Goal: Information Seeking & Learning: Learn about a topic

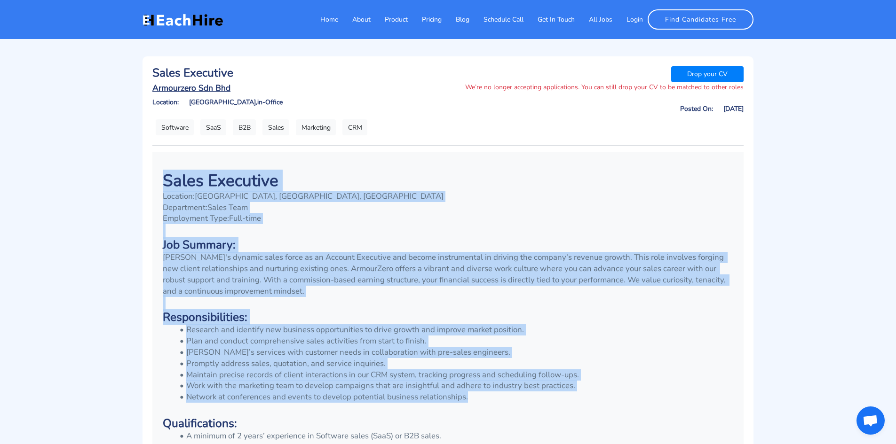
drag, startPoint x: 116, startPoint y: 186, endPoint x: 623, endPoint y: 397, distance: 549.6
click at [623, 397] on div "Home About Product Pricing Blog Schedule Call Get In Touch All Jobs Login Find …" at bounding box center [448, 368] width 896 height 624
click at [623, 397] on li "Network at conferences and events to develop potential business relationships." at bounding box center [453, 397] width 559 height 11
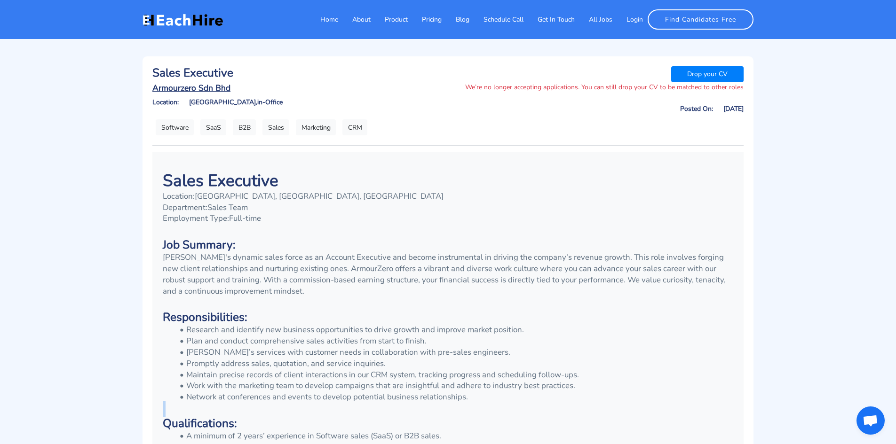
drag, startPoint x: 623, startPoint y: 397, endPoint x: 520, endPoint y: 404, distance: 103.3
click at [500, 412] on div "Sales Executive Location: [GEOGRAPHIC_DATA], [GEOGRAPHIC_DATA], [GEOGRAPHIC_DAT…" at bounding box center [448, 396] width 584 height 461
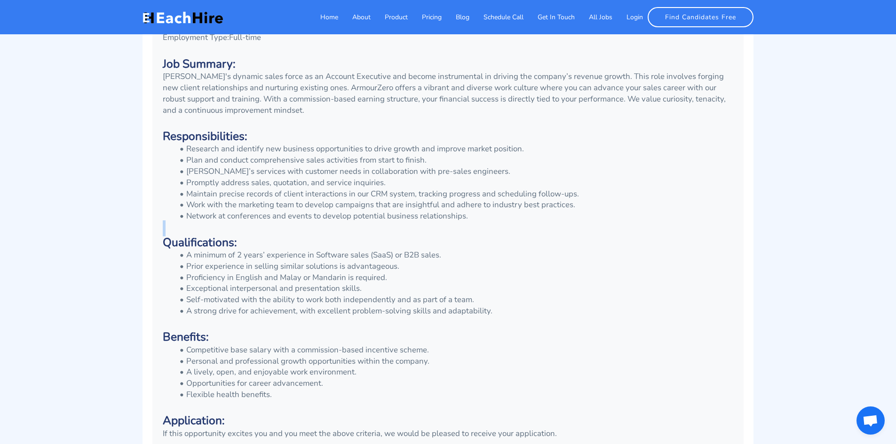
scroll to position [188, 0]
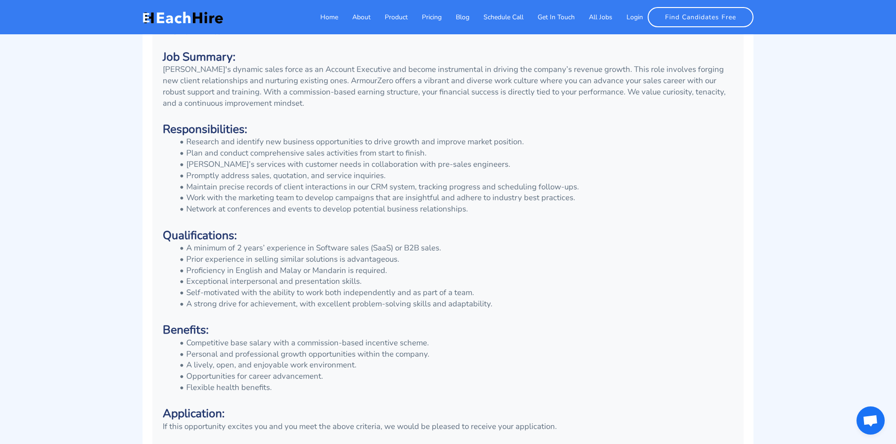
click at [412, 330] on h3 "Benefits:" at bounding box center [448, 331] width 570 height 14
drag, startPoint x: 520, startPoint y: 301, endPoint x: 610, endPoint y: 324, distance: 93.2
click at [610, 324] on div "Sales Executive Location: [GEOGRAPHIC_DATA], [GEOGRAPHIC_DATA], [GEOGRAPHIC_DAT…" at bounding box center [448, 207] width 584 height 461
click at [573, 318] on h3 at bounding box center [448, 317] width 570 height 14
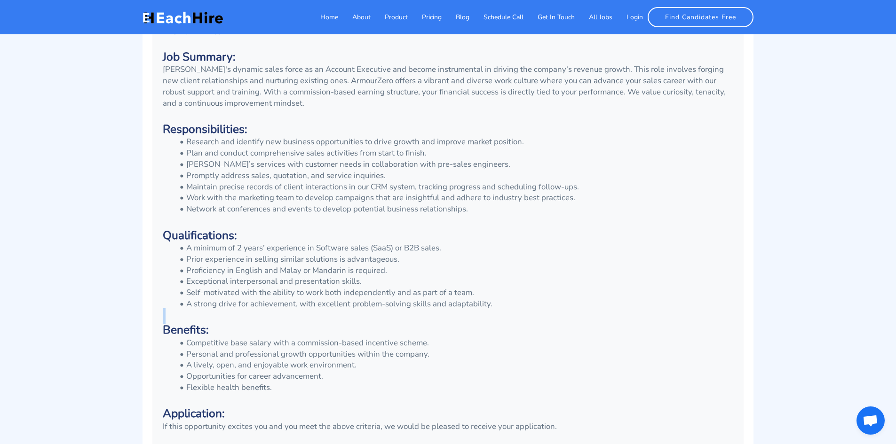
click at [573, 318] on h3 at bounding box center [448, 317] width 570 height 14
click at [442, 339] on li "Competitive base salary with a commission-based incentive scheme." at bounding box center [453, 343] width 559 height 11
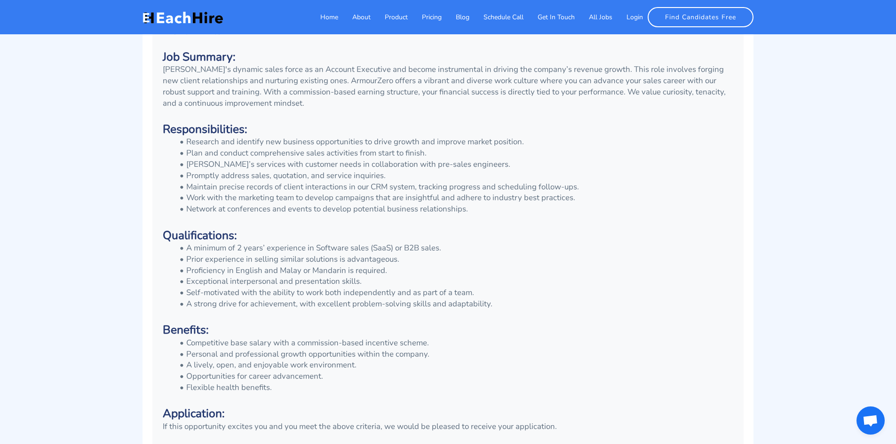
click at [399, 360] on li "A lively, open, and enjoyable work environment." at bounding box center [453, 365] width 559 height 11
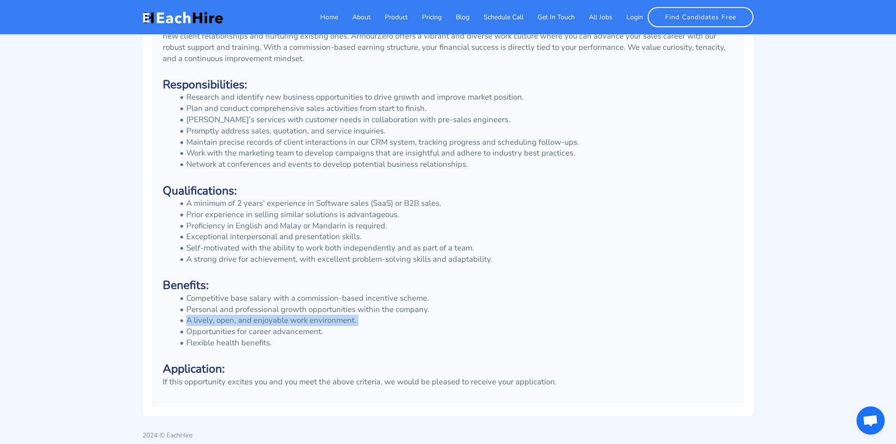
scroll to position [236, 0]
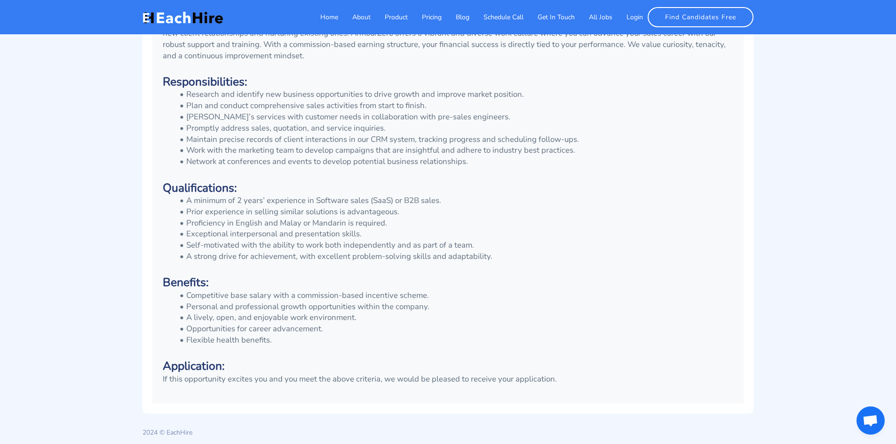
click at [363, 335] on li "Flexible health benefits." at bounding box center [453, 340] width 559 height 11
